Goal: Task Accomplishment & Management: Use online tool/utility

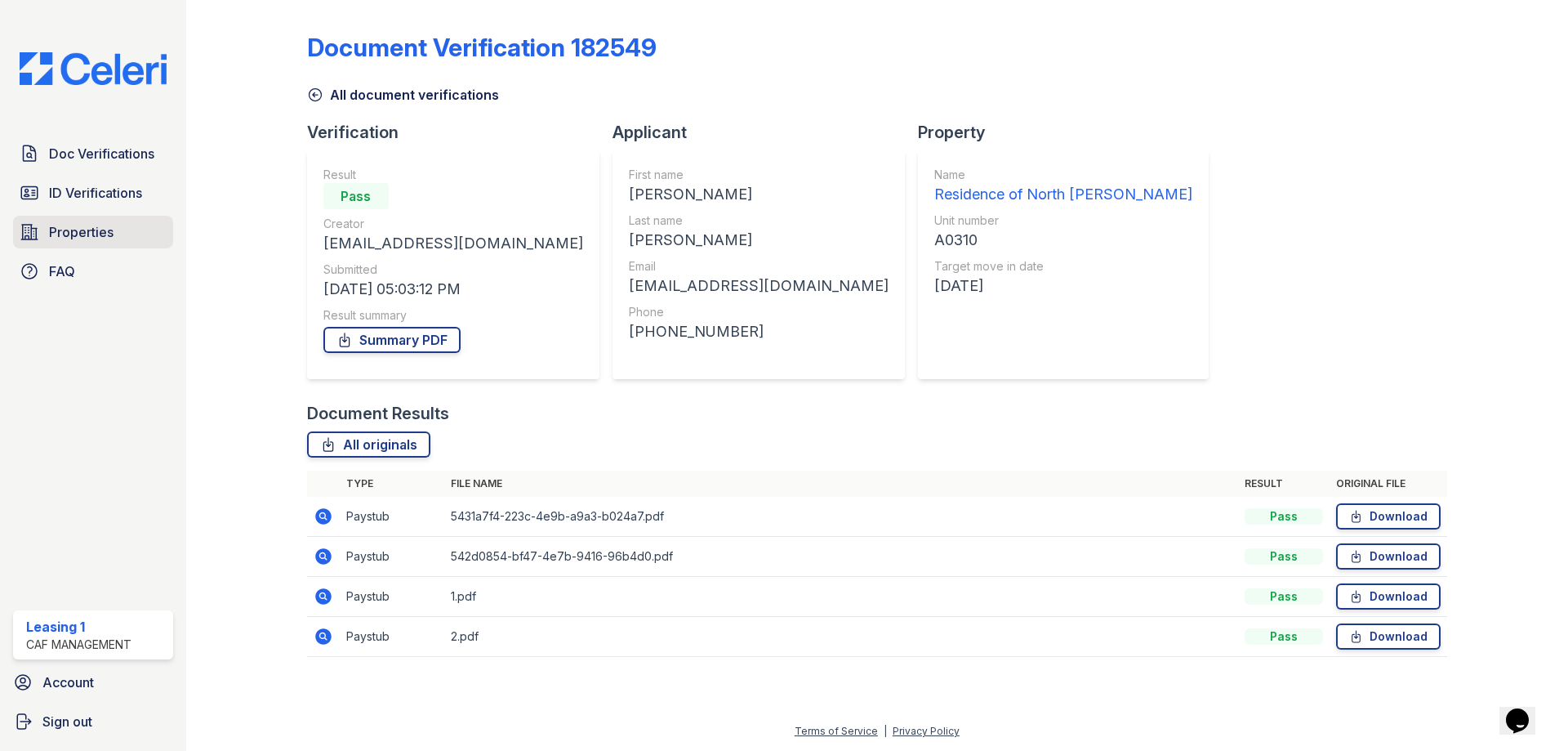
click at [107, 215] on div "Doc Verifications ID Verifications Properties FAQ" at bounding box center [93, 212] width 173 height 151
click at [106, 227] on span "Properties" at bounding box center [80, 232] width 64 height 20
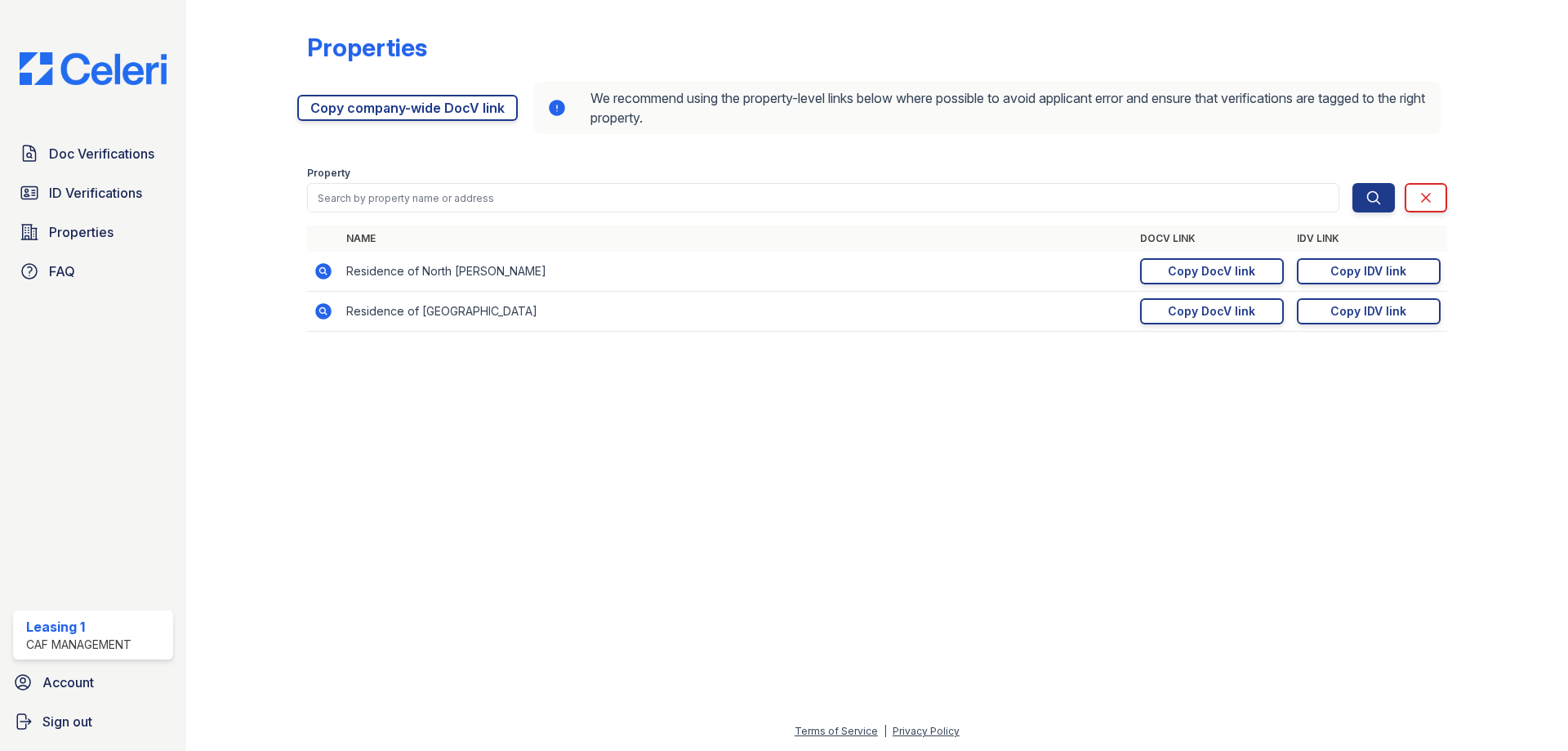
click at [322, 273] on icon at bounding box center [324, 272] width 20 height 20
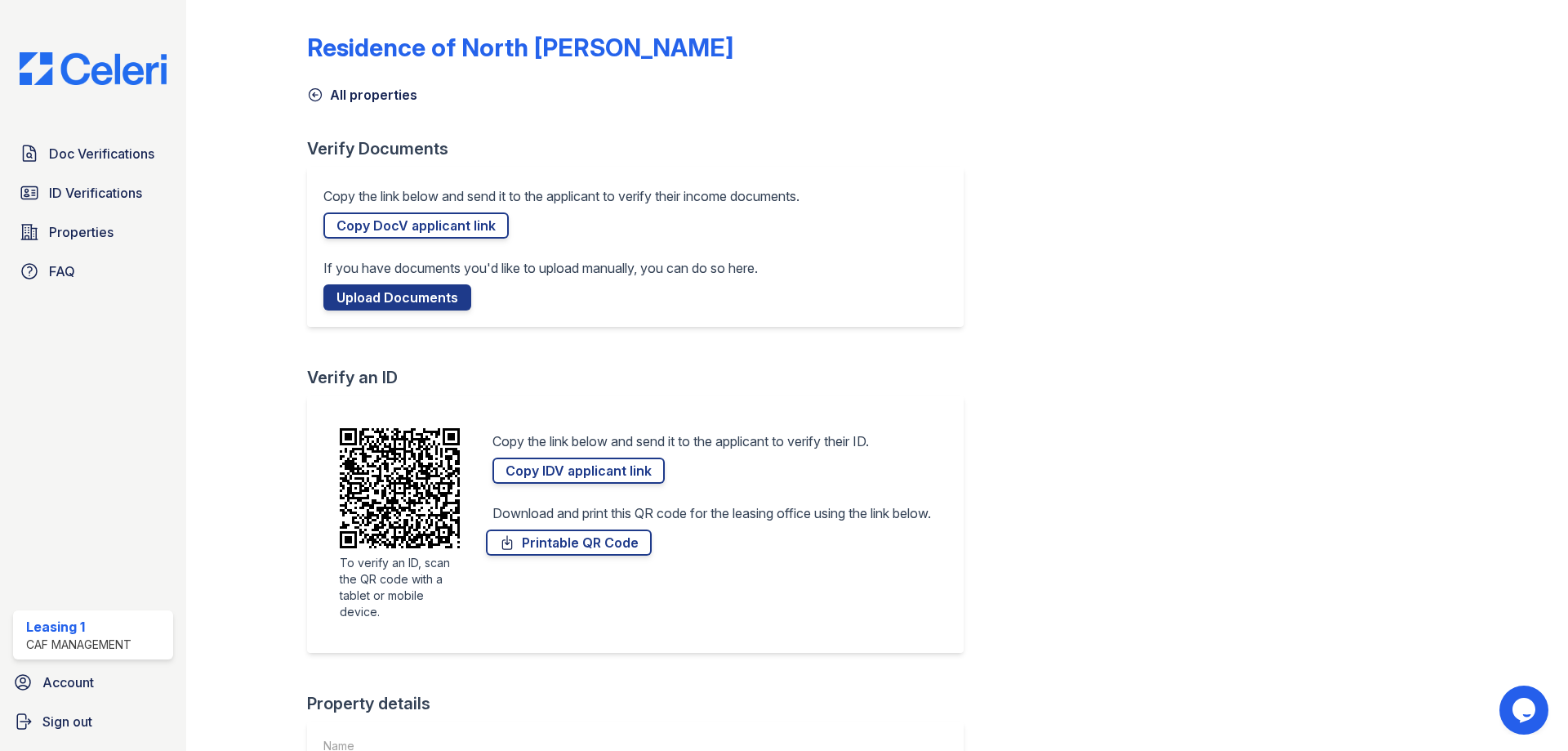
click at [433, 227] on link "Copy DocV applicant link" at bounding box center [415, 225] width 185 height 26
